Goal: Check status: Check status

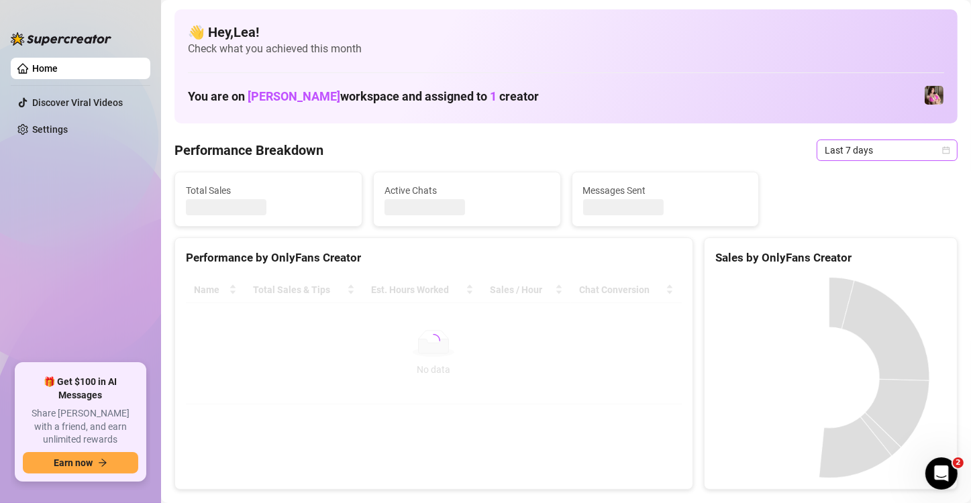
click at [943, 152] on icon "calendar" at bounding box center [946, 149] width 7 height 7
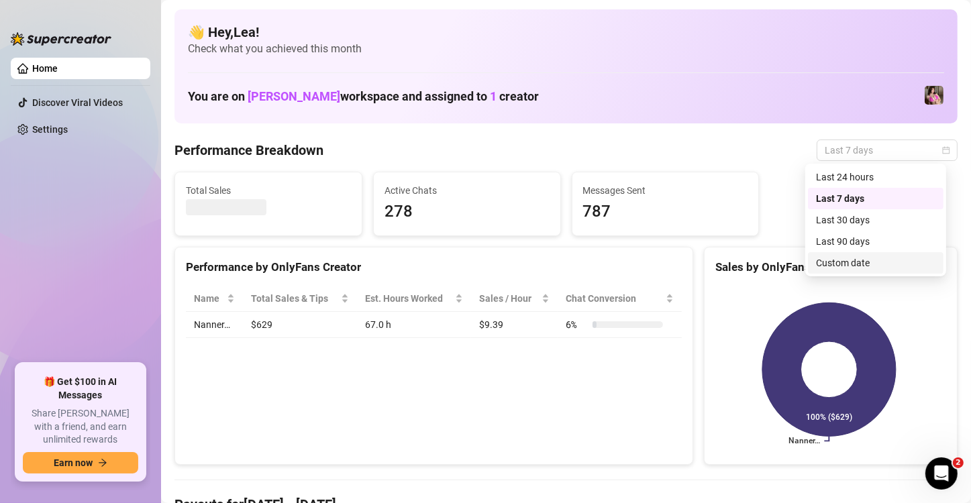
click at [877, 263] on div "Custom date" at bounding box center [875, 263] width 119 height 15
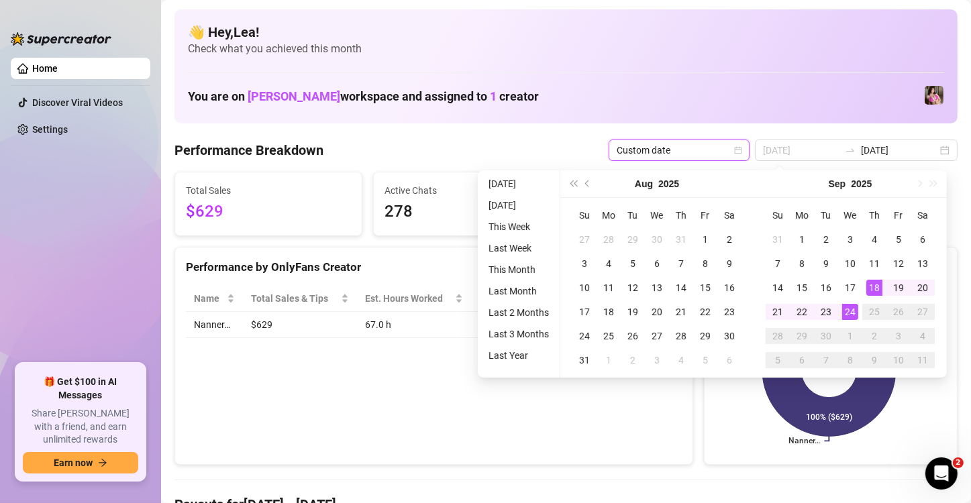
type input "[DATE]"
click at [848, 314] on div "24" at bounding box center [851, 312] width 16 height 16
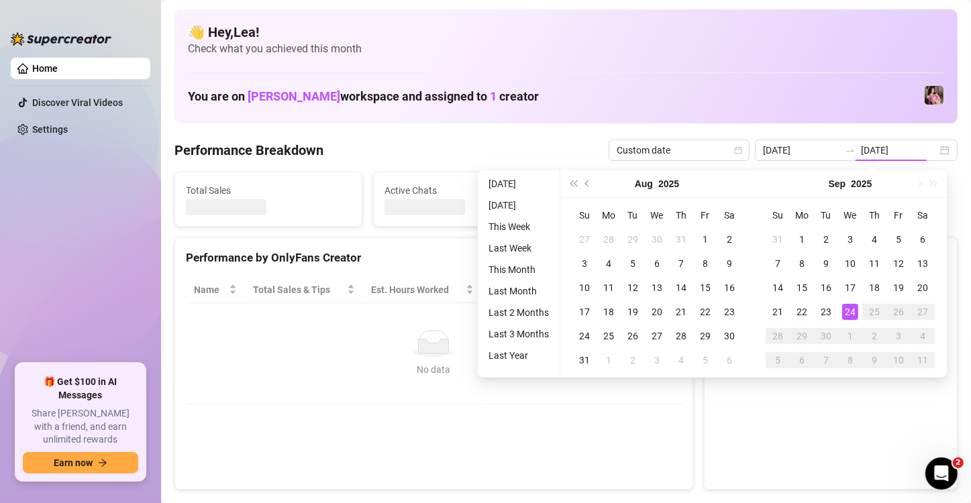
type input "[DATE]"
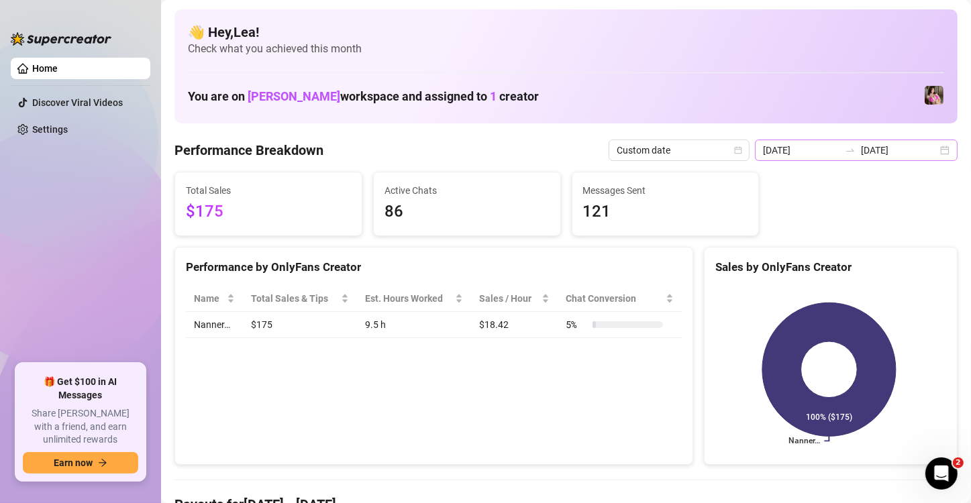
click at [939, 150] on div "[DATE] [DATE]" at bounding box center [856, 150] width 203 height 21
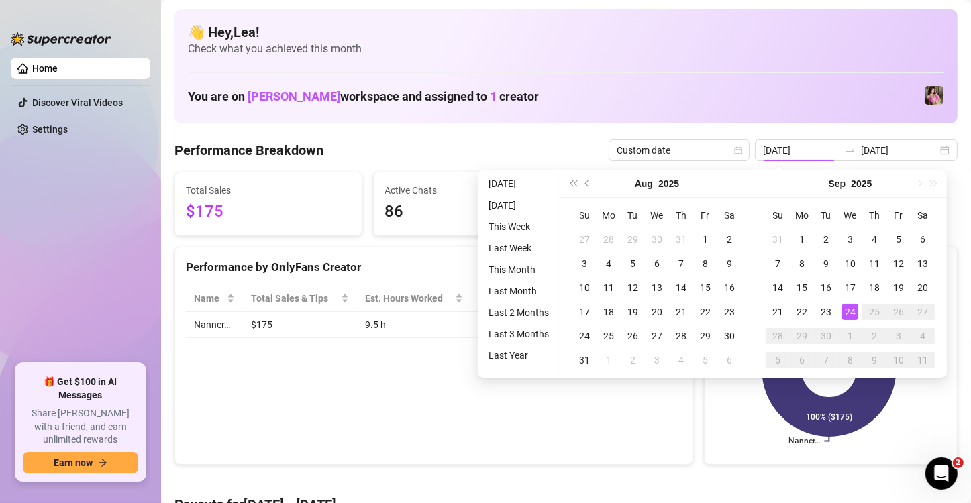
click at [629, 438] on div "Performance by OnlyFans Creator Name Total Sales & Tips Est. Hours Worked Sales…" at bounding box center [434, 356] width 519 height 219
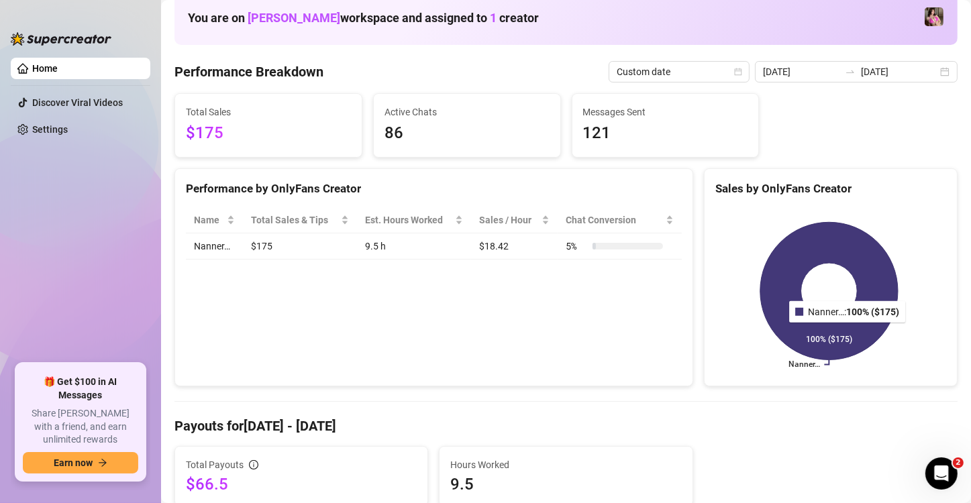
scroll to position [44, 0]
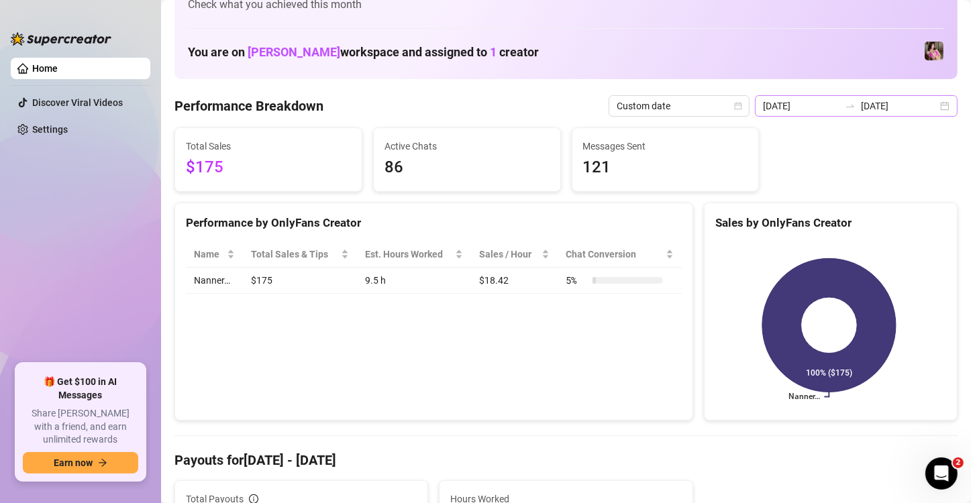
click at [938, 104] on div "[DATE] [DATE]" at bounding box center [856, 105] width 203 height 21
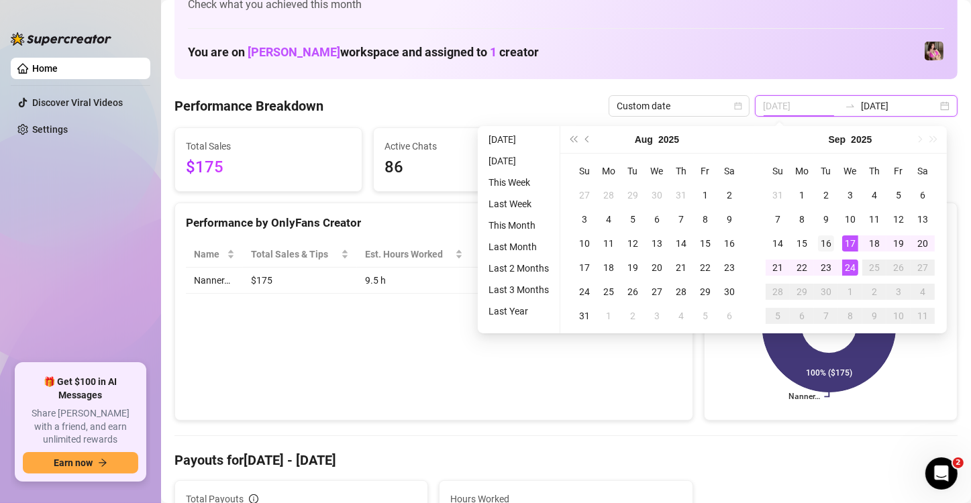
type input "[DATE]"
click at [827, 243] on div "16" at bounding box center [826, 244] width 16 height 16
click at [853, 271] on div "24" at bounding box center [851, 268] width 16 height 16
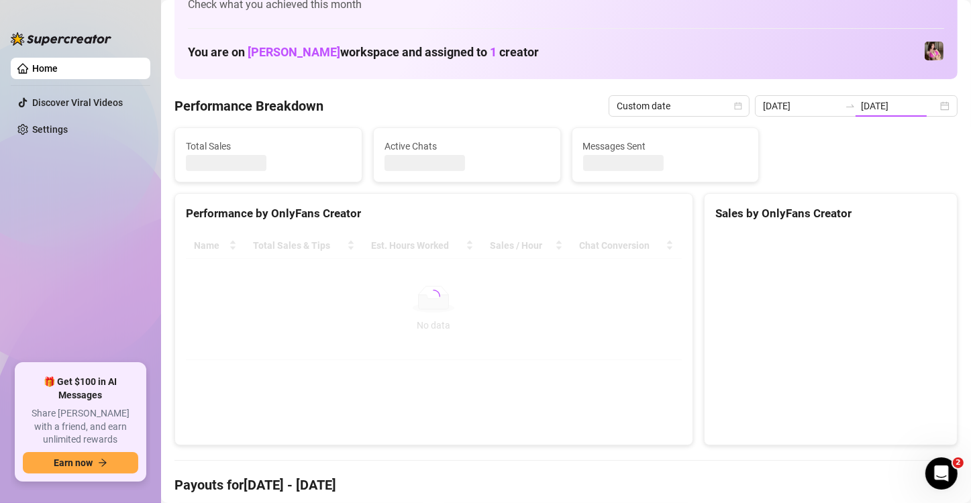
type input "[DATE]"
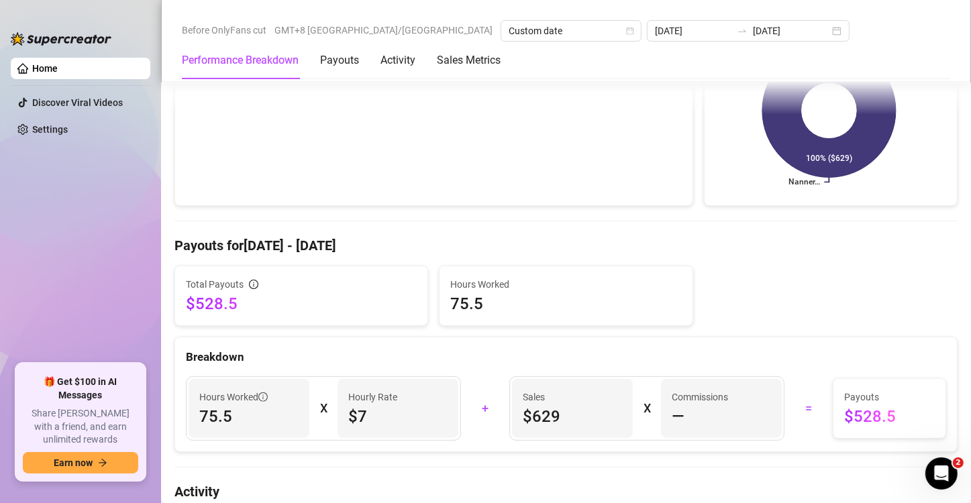
scroll to position [269, 0]
